Goal: Information Seeking & Learning: Learn about a topic

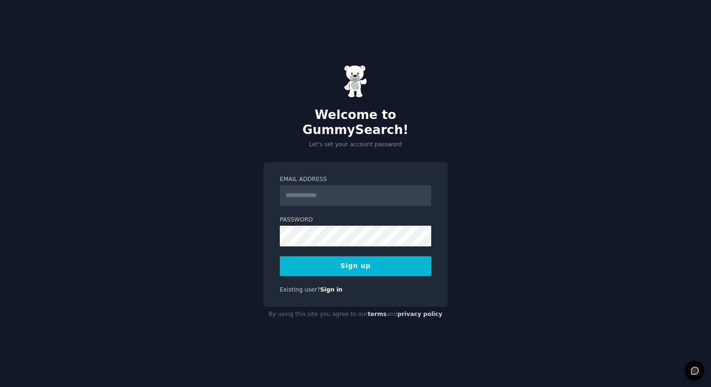
click at [351, 191] on input "Email Address" at bounding box center [355, 195] width 151 height 21
type input "**********"
click at [367, 261] on button "Sign up" at bounding box center [355, 266] width 151 height 20
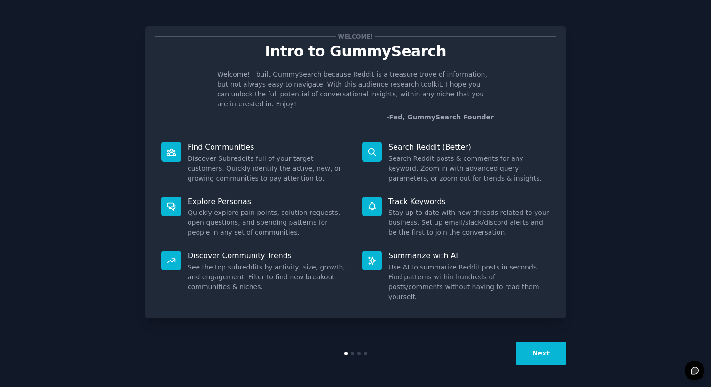
click at [536, 355] on button "Next" at bounding box center [541, 353] width 50 height 23
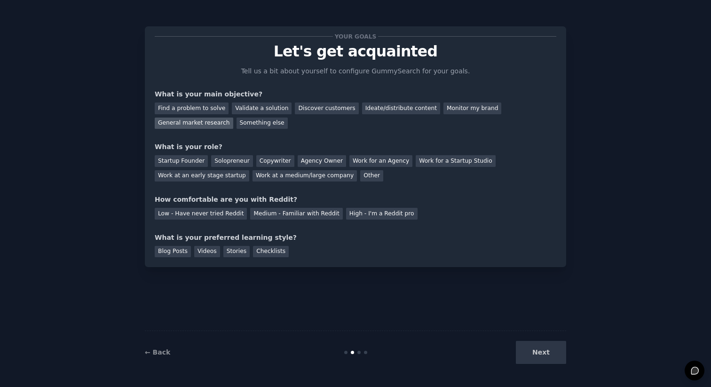
click at [206, 123] on div "General market research" at bounding box center [194, 124] width 79 height 12
click at [213, 105] on div "Find a problem to solve" at bounding box center [192, 109] width 74 height 12
click at [204, 122] on div "General market research" at bounding box center [194, 124] width 79 height 12
click at [217, 162] on div "Solopreneur" at bounding box center [231, 161] width 41 height 12
click at [280, 150] on div "What is your role?" at bounding box center [356, 147] width 402 height 10
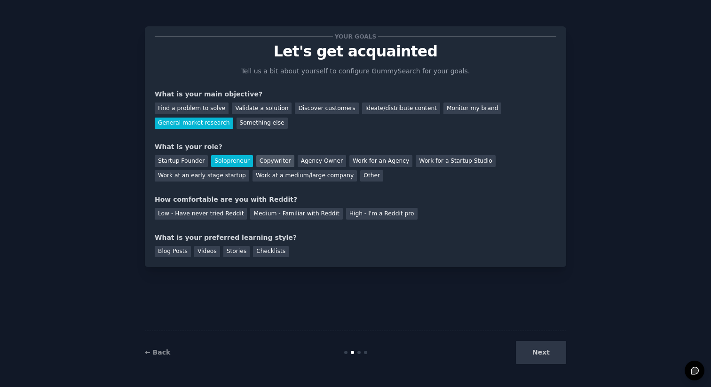
click at [276, 157] on div "Copywriter" at bounding box center [275, 161] width 38 height 12
click at [238, 157] on div "Solopreneur" at bounding box center [231, 161] width 41 height 12
click at [281, 208] on div "Medium - Familiar with Reddit" at bounding box center [296, 214] width 92 height 12
click at [178, 250] on div "Blog Posts" at bounding box center [173, 252] width 36 height 12
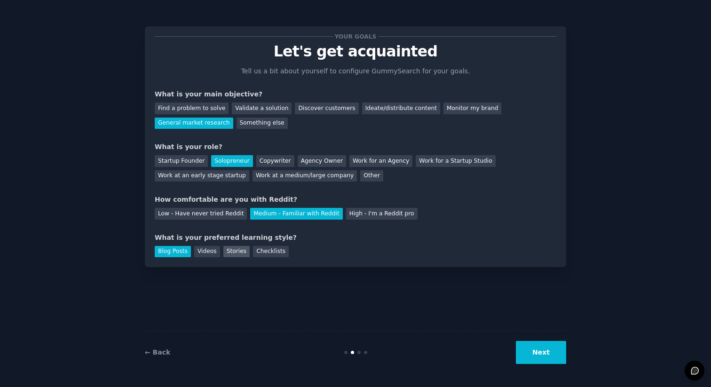
click at [242, 250] on div "Stories" at bounding box center [236, 252] width 26 height 12
click at [167, 251] on div "Blog Posts" at bounding box center [173, 252] width 36 height 12
click at [538, 348] on button "Next" at bounding box center [541, 352] width 50 height 23
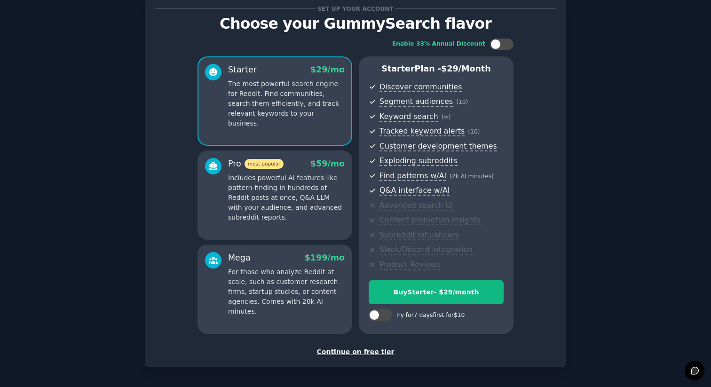
scroll to position [64, 0]
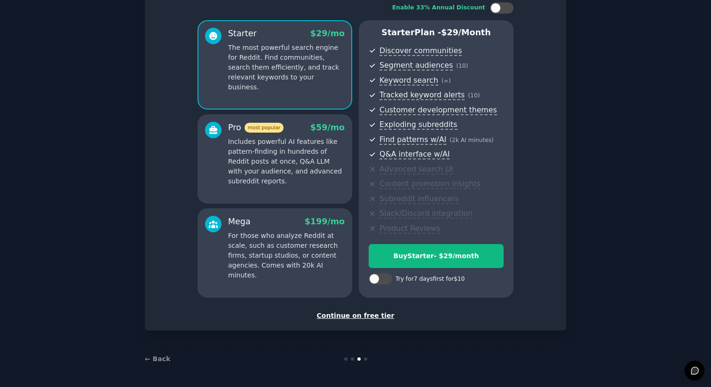
click at [338, 316] on div "Continue on free tier" at bounding box center [356, 316] width 402 height 10
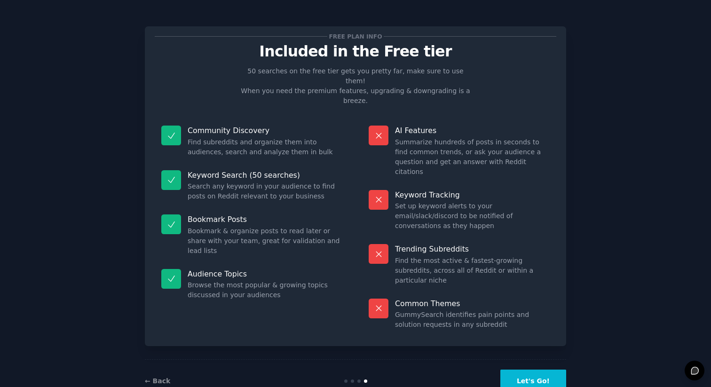
click at [524, 370] on button "Let's Go!" at bounding box center [533, 381] width 66 height 23
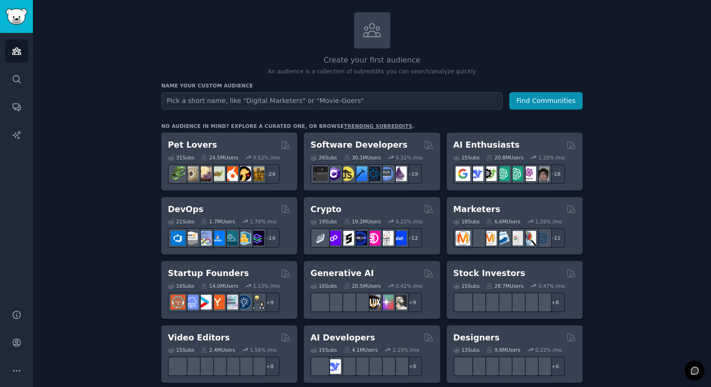
scroll to position [72, 0]
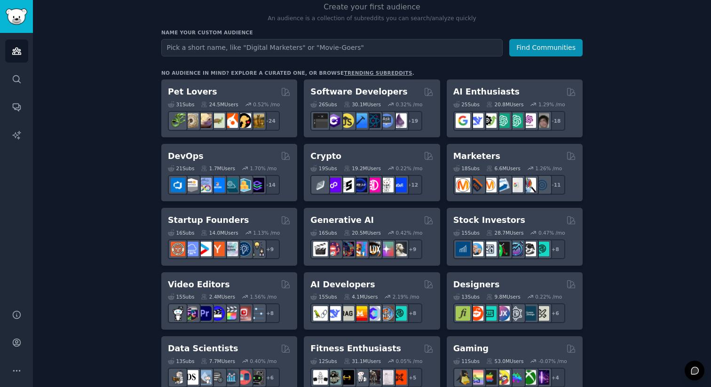
scroll to position [102, 0]
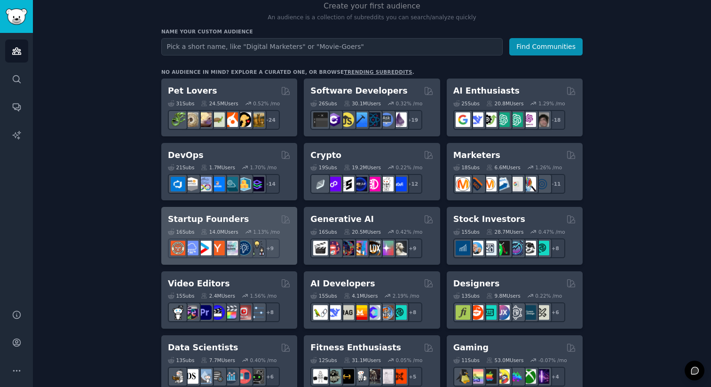
click at [264, 218] on div "Startup Founders Curated by GummySearch" at bounding box center [229, 220] width 123 height 12
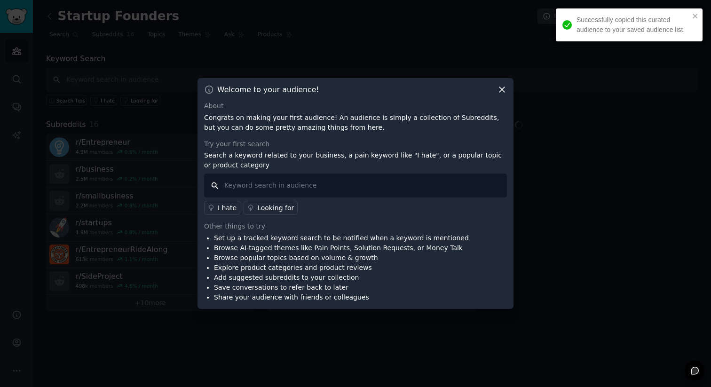
click at [280, 192] on input "text" at bounding box center [355, 186] width 303 height 24
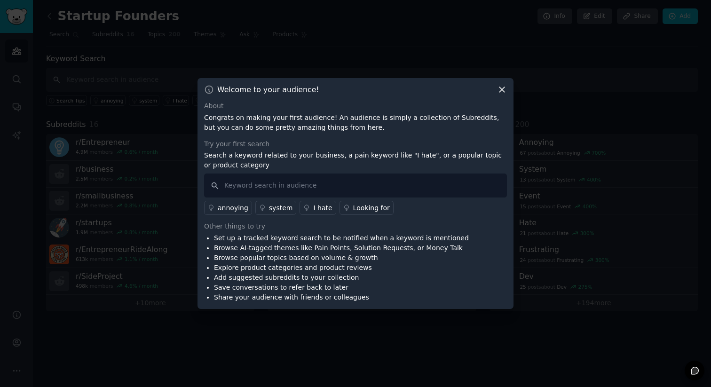
click at [234, 208] on div "annoying" at bounding box center [233, 208] width 31 height 10
